Goal: Task Accomplishment & Management: Complete application form

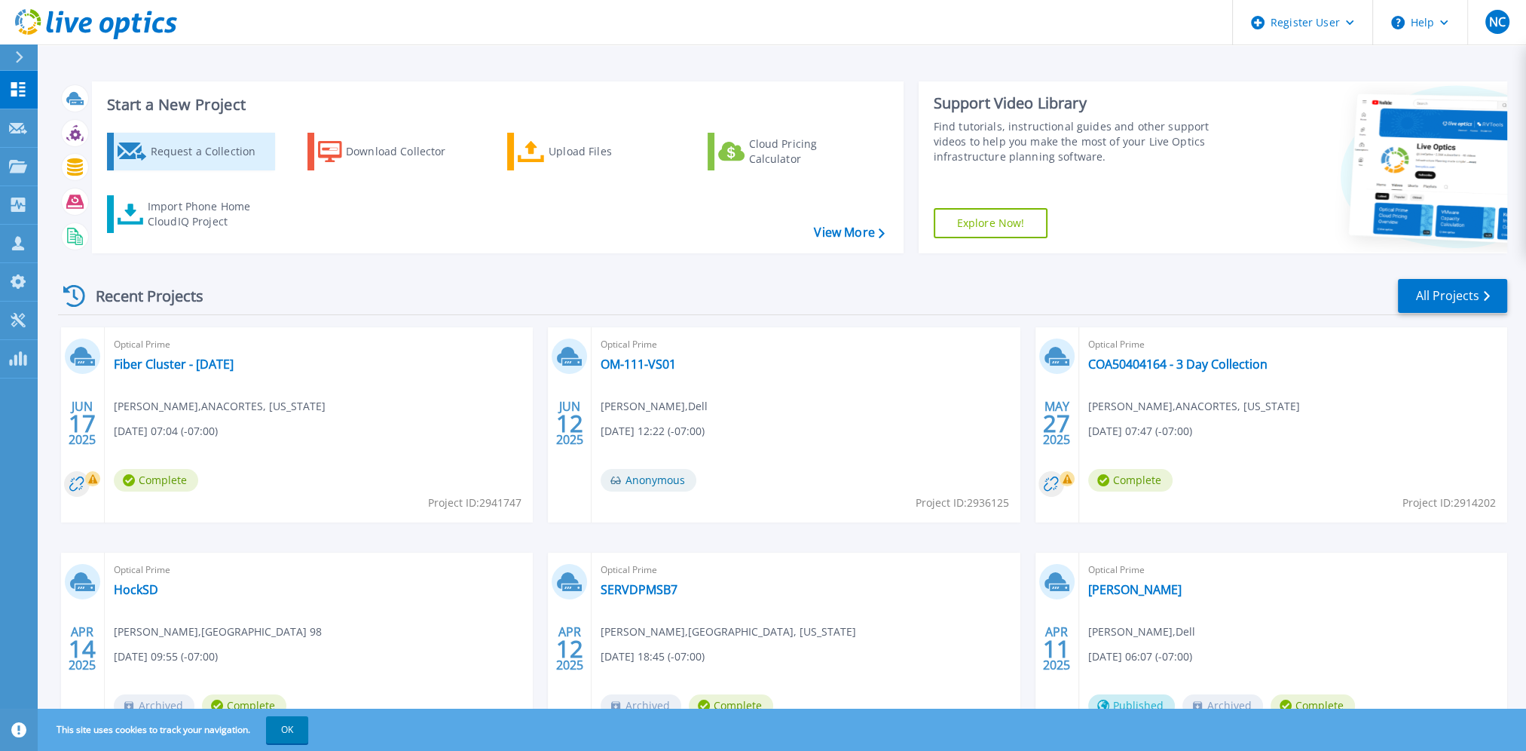
click at [201, 148] on div "Request a Collection" at bounding box center [210, 151] width 121 height 30
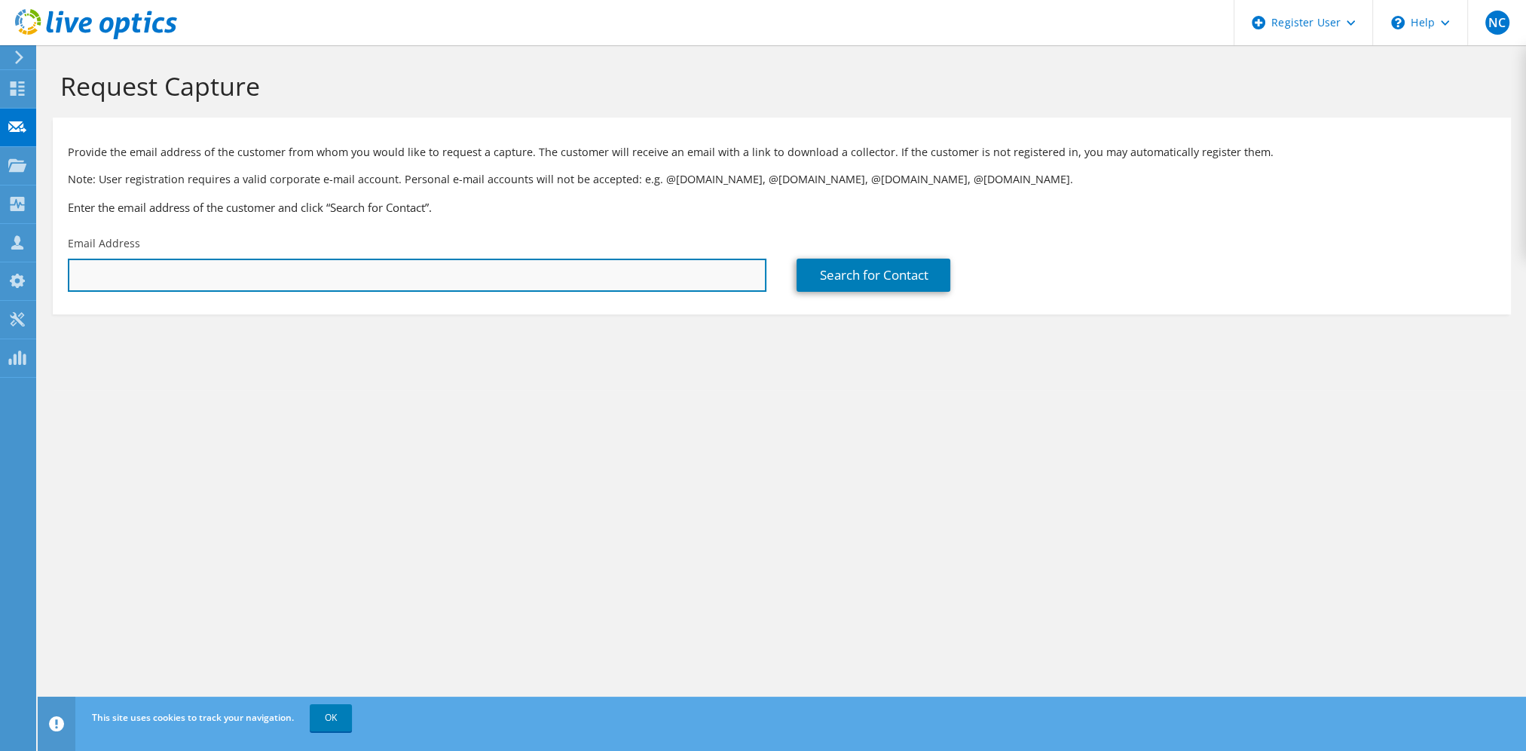
drag, startPoint x: 187, startPoint y: 278, endPoint x: 187, endPoint y: 266, distance: 12.1
click at [187, 274] on input "text" at bounding box center [417, 275] width 699 height 33
paste input "seth.allums@clackamas.edu"
type input "seth.allums@clackamas.edu"
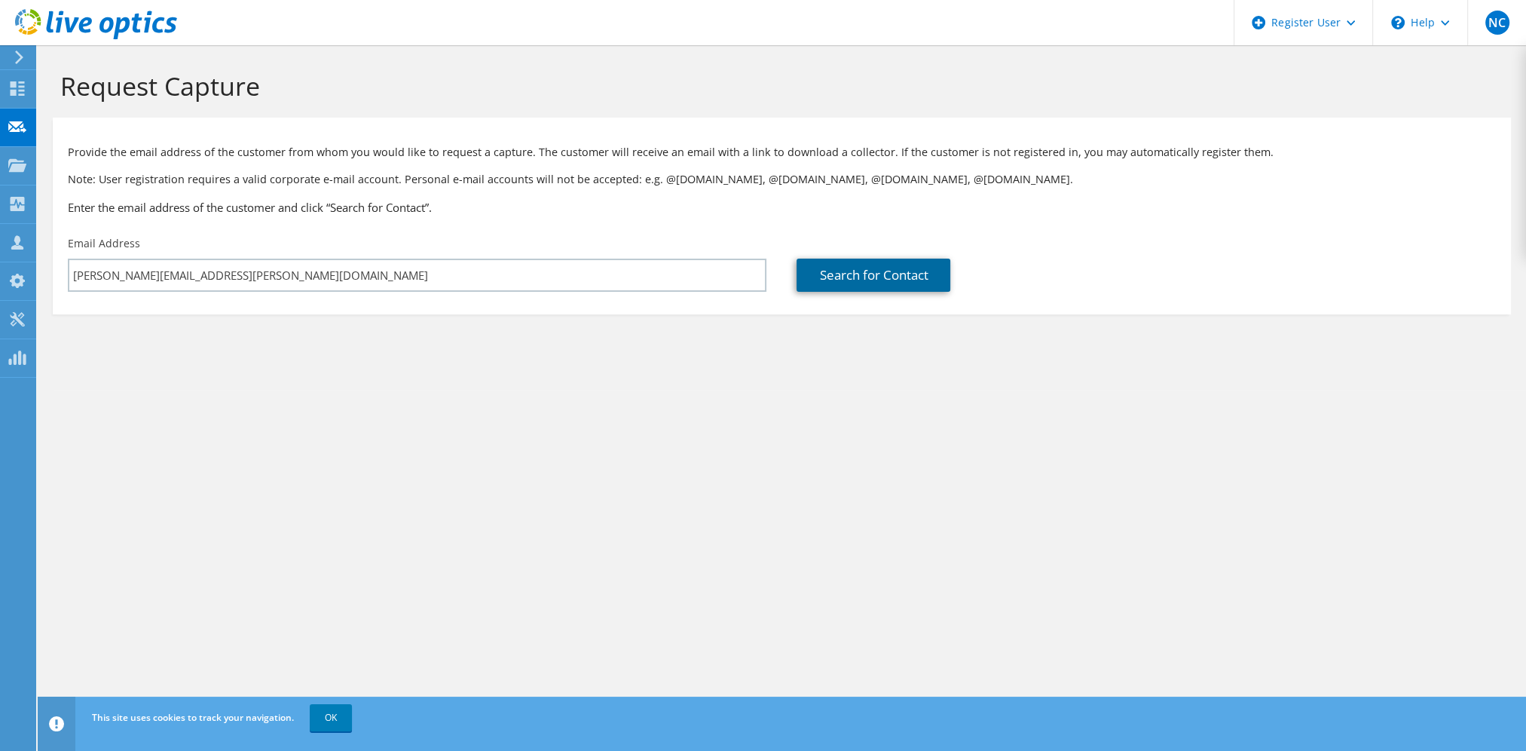
click at [868, 283] on link "Search for Contact" at bounding box center [874, 275] width 154 height 33
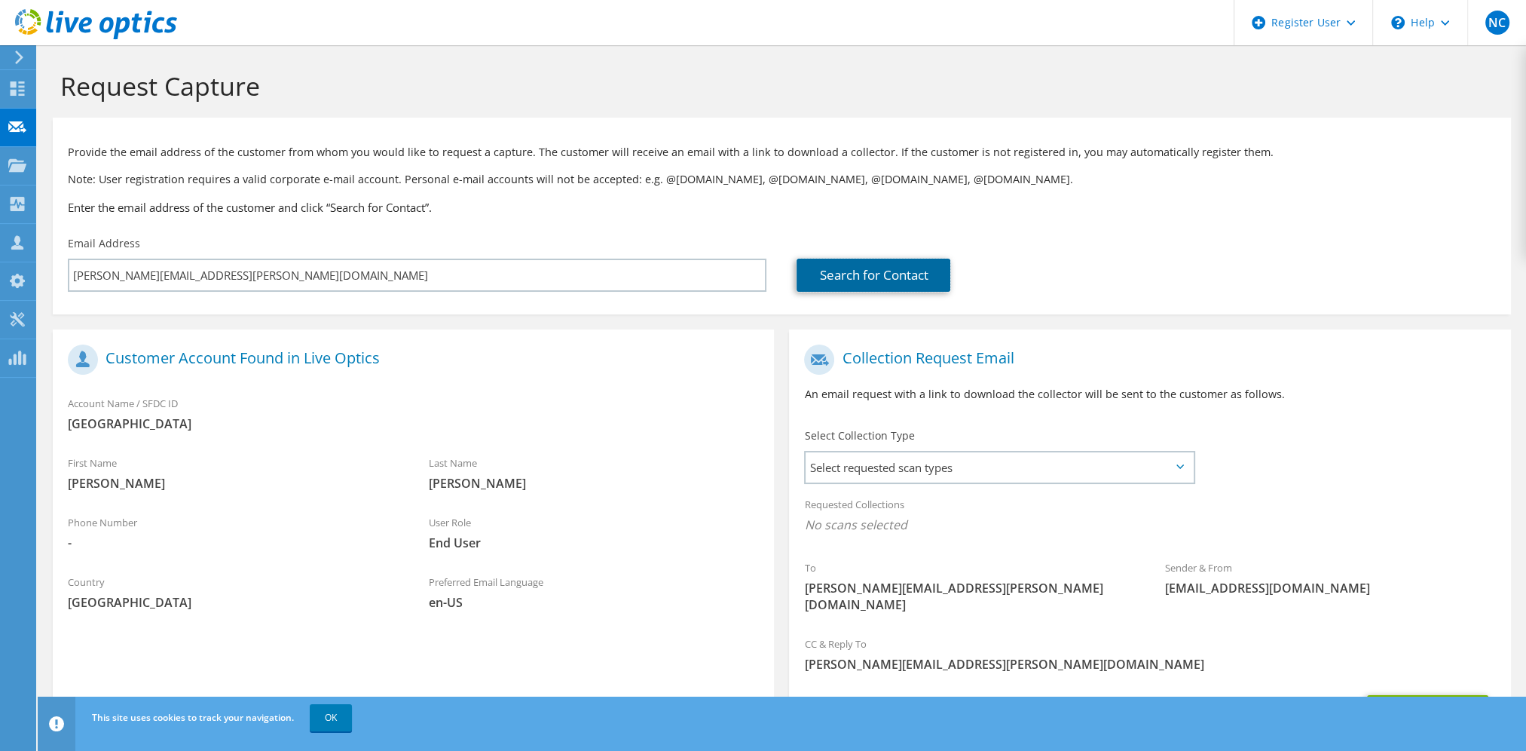
scroll to position [75, 0]
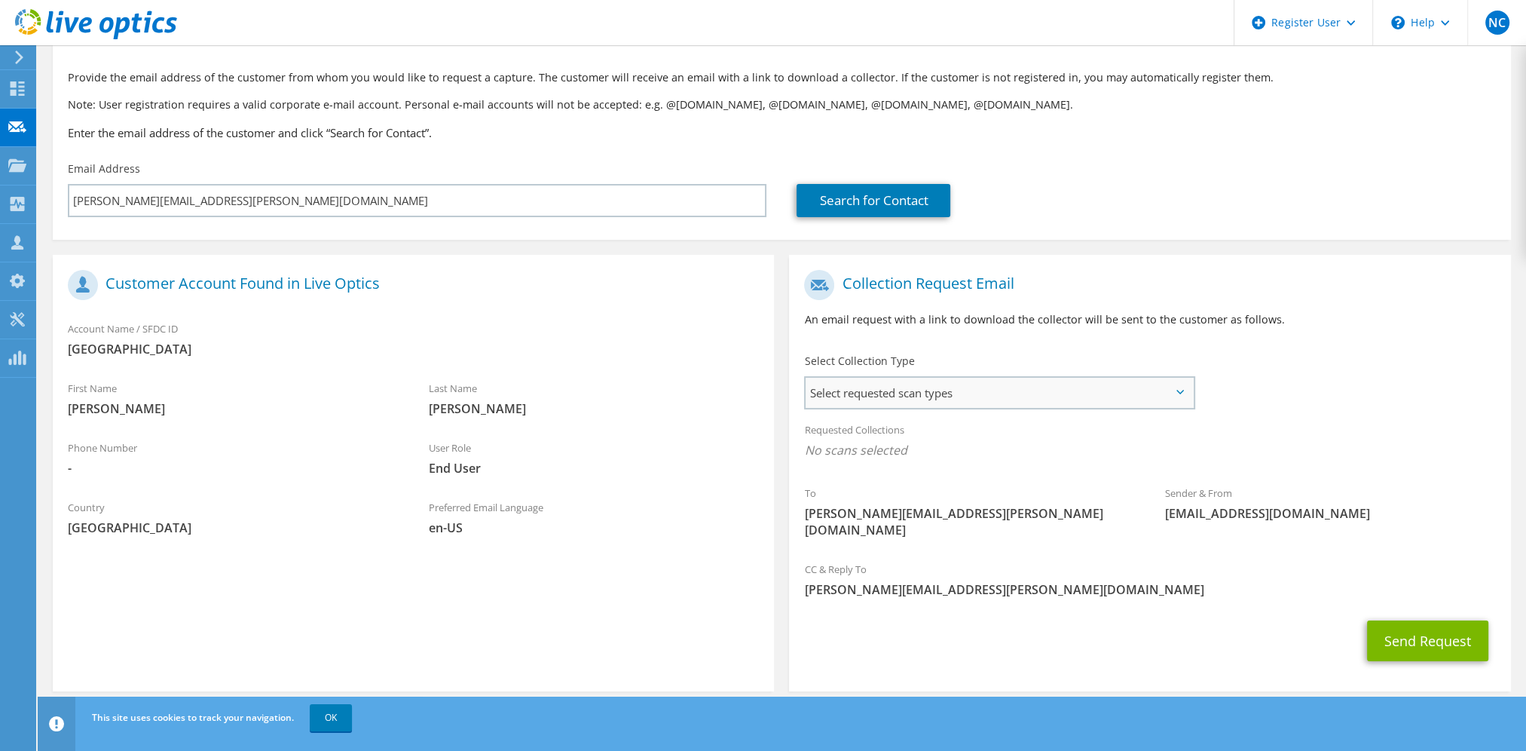
click at [851, 390] on span "Select requested scan types" at bounding box center [999, 393] width 387 height 30
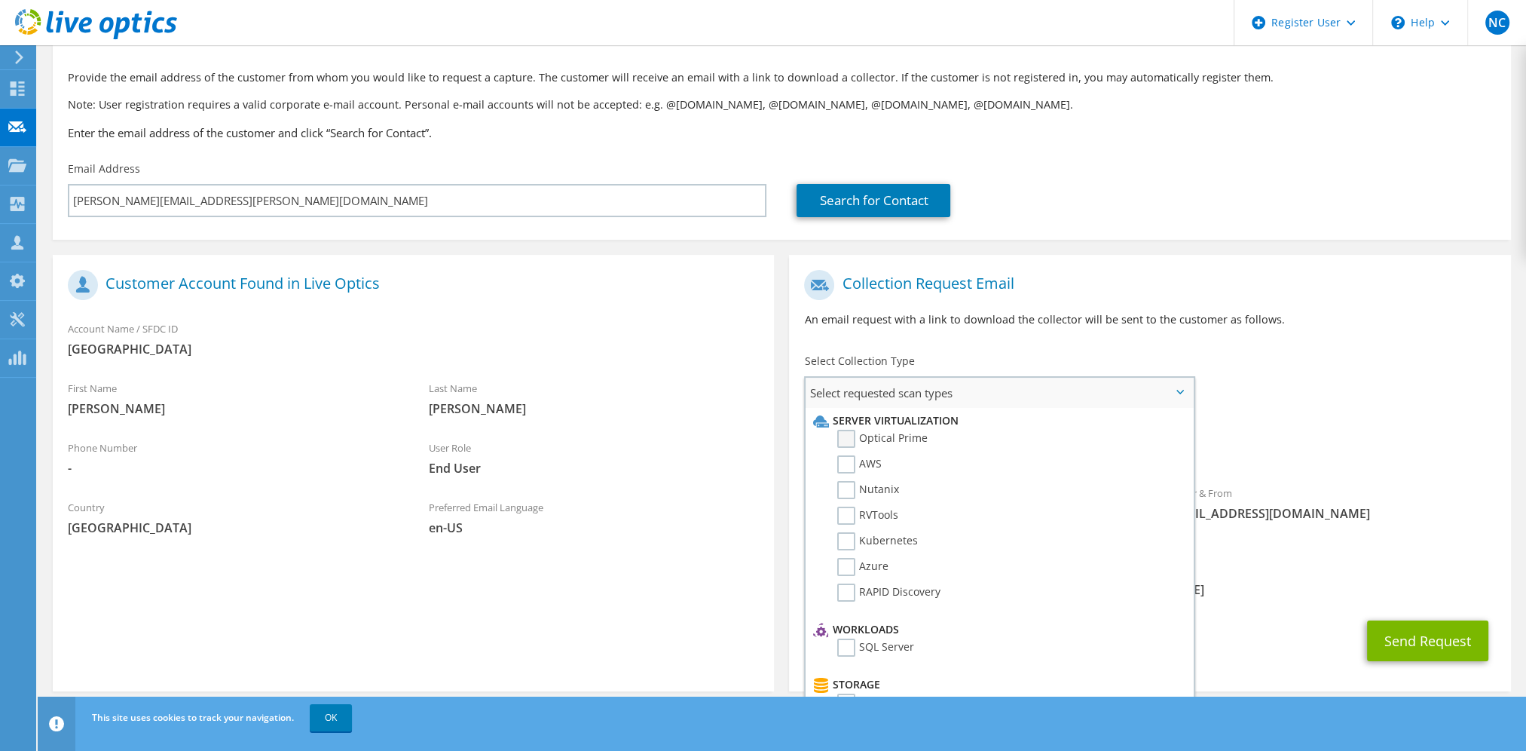
click at [853, 440] on label "Optical Prime" at bounding box center [882, 439] width 90 height 18
click at [0, 0] on input "Optical Prime" at bounding box center [0, 0] width 0 height 0
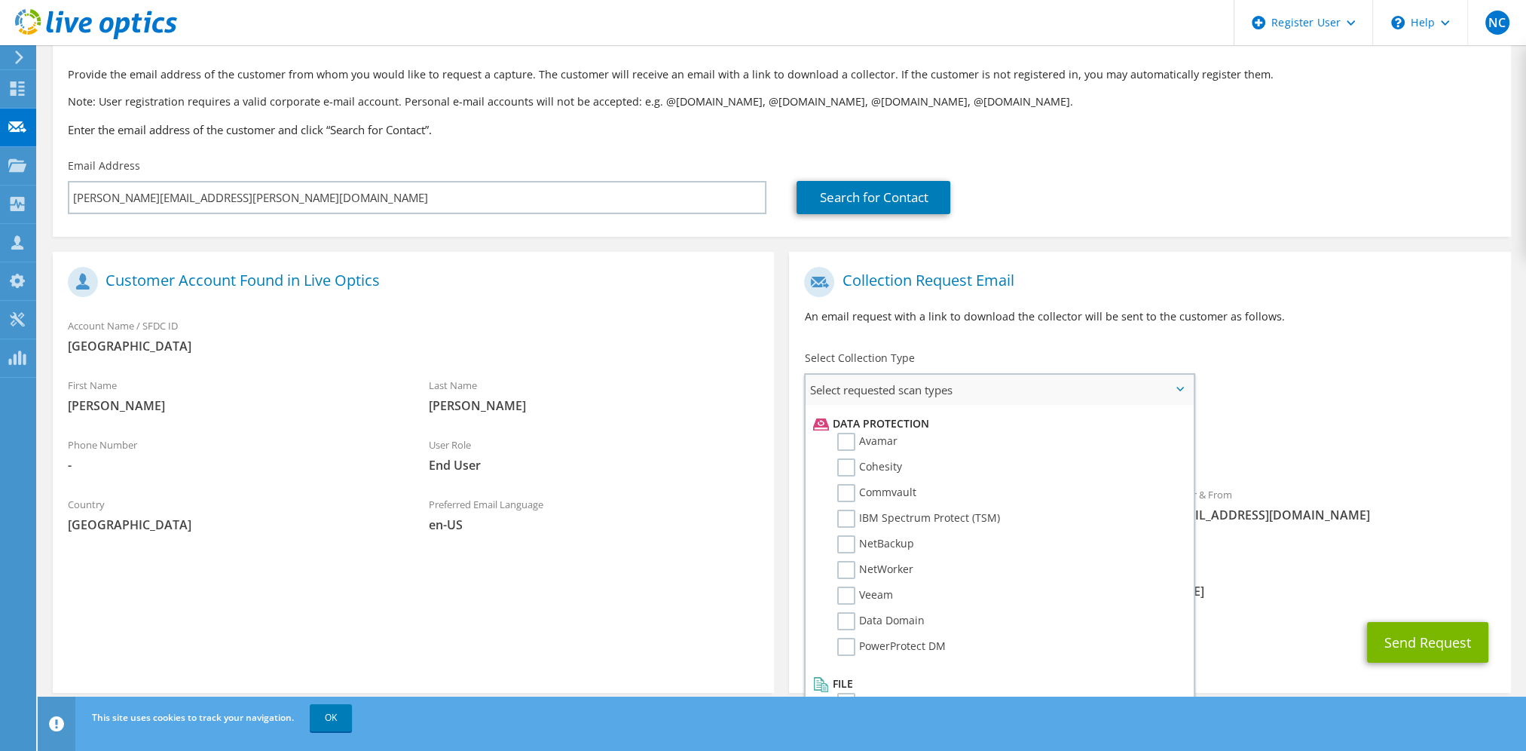
scroll to position [78, 0]
click at [846, 692] on label "Dossier" at bounding box center [867, 701] width 60 height 18
click at [0, 0] on input "Dossier" at bounding box center [0, 0] width 0 height 0
click at [1372, 326] on div "Collection Request Email An email request with a link to download the collector…" at bounding box center [1149, 301] width 721 height 84
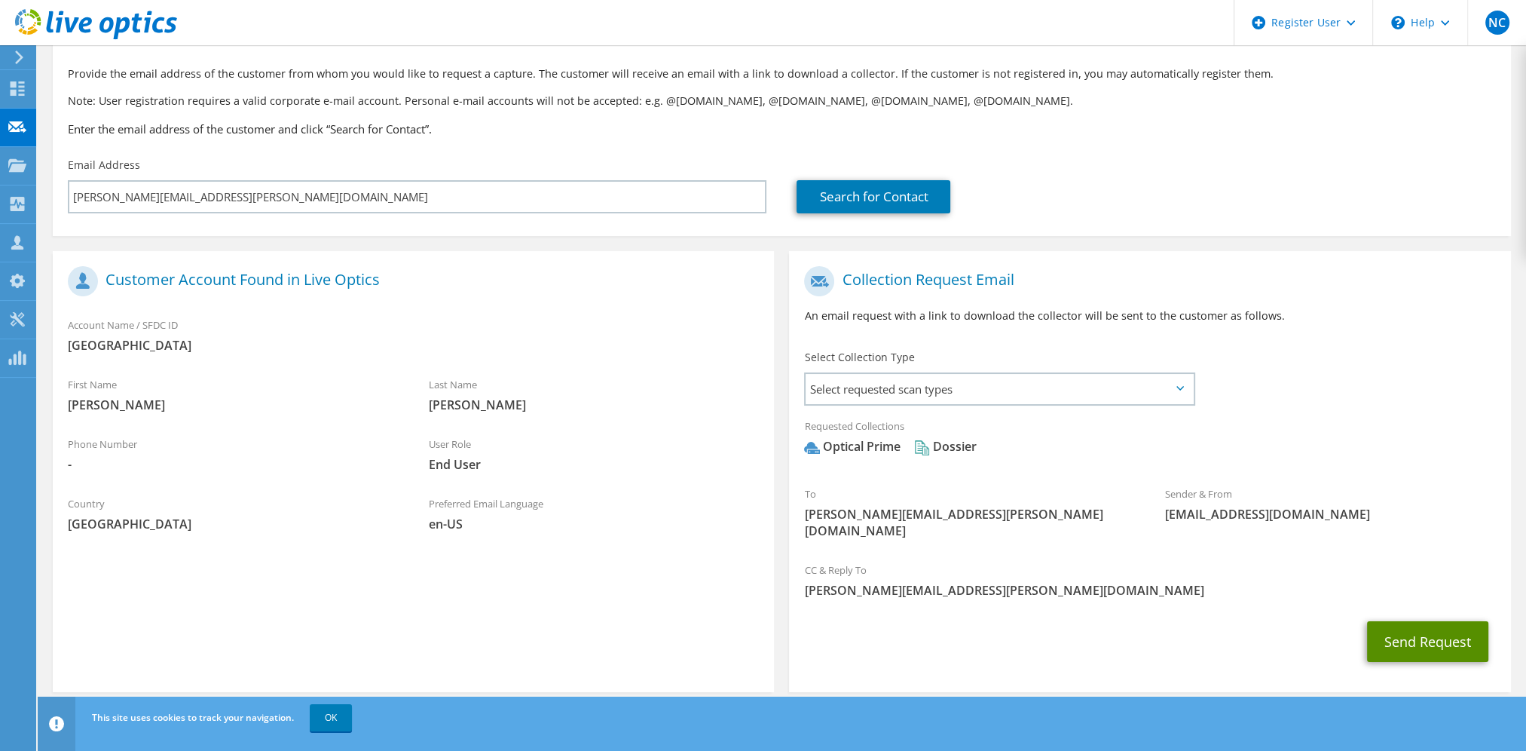
click at [1412, 626] on button "Send Request" at bounding box center [1427, 641] width 121 height 41
